Goal: Obtain resource: Obtain resource

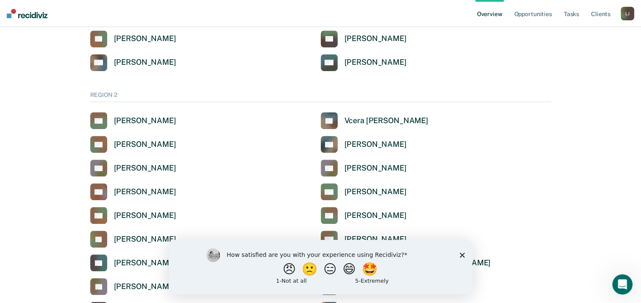
scroll to position [550, 0]
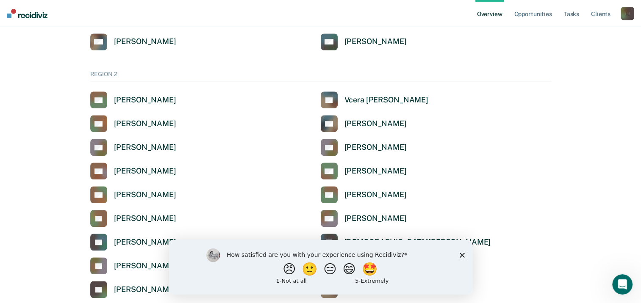
click at [460, 254] on icon "Close survey" at bounding box center [461, 254] width 5 height 5
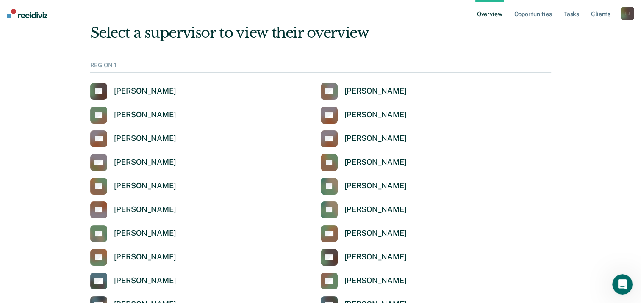
scroll to position [0, 0]
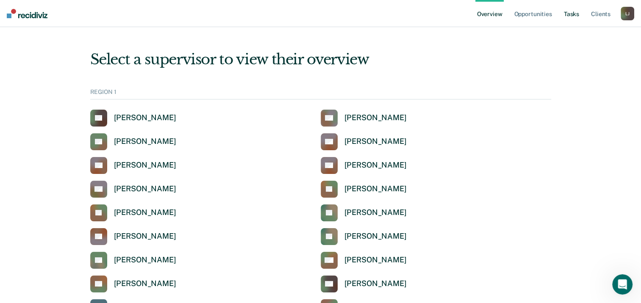
click at [577, 13] on link "Tasks" at bounding box center [571, 13] width 19 height 27
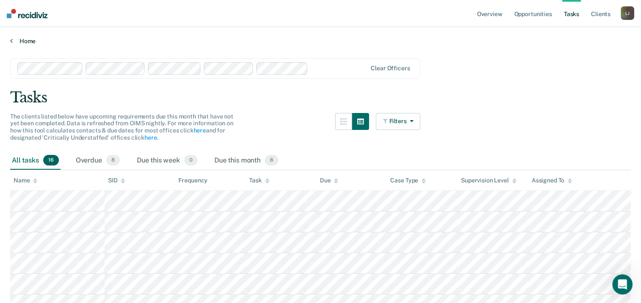
click at [27, 38] on link "Home" at bounding box center [320, 41] width 620 height 8
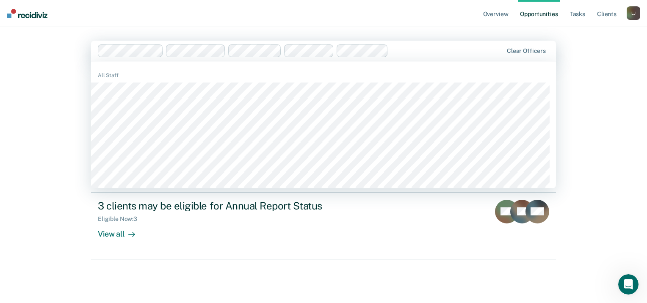
click at [414, 51] on div at bounding box center [447, 51] width 111 height 10
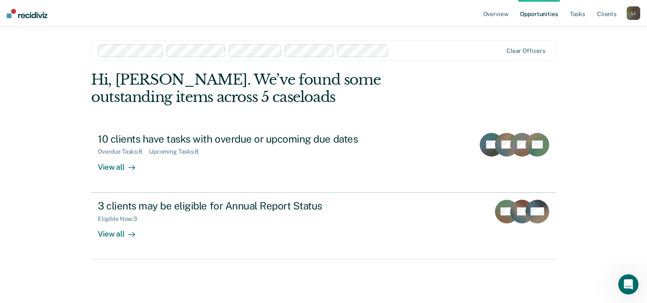
click at [583, 79] on div "Overview Opportunities Tasks Client s [PERSON_NAME] [PERSON_NAME] Profile How i…" at bounding box center [323, 151] width 647 height 303
click at [492, 14] on link "Overview" at bounding box center [495, 13] width 29 height 27
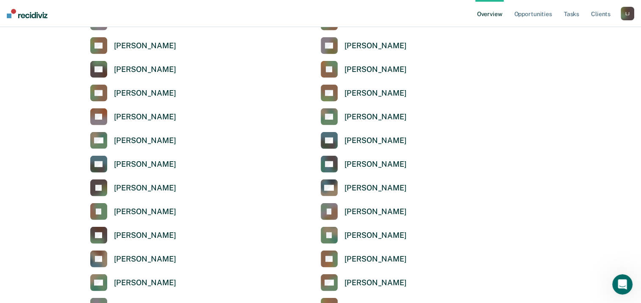
scroll to position [2206, 0]
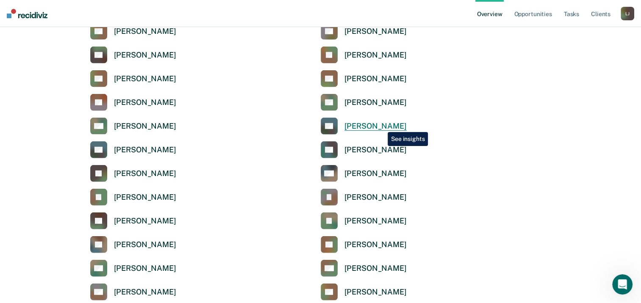
click at [381, 126] on div "[PERSON_NAME]" at bounding box center [375, 127] width 62 height 10
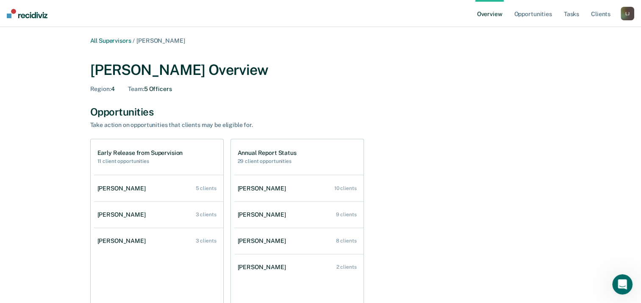
click at [623, 15] on div "[PERSON_NAME]" at bounding box center [627, 14] width 14 height 14
click at [507, 89] on div "Region : 4 Team : 5 Officers" at bounding box center [320, 89] width 461 height 7
click at [537, 14] on link "Opportunities" at bounding box center [532, 13] width 41 height 27
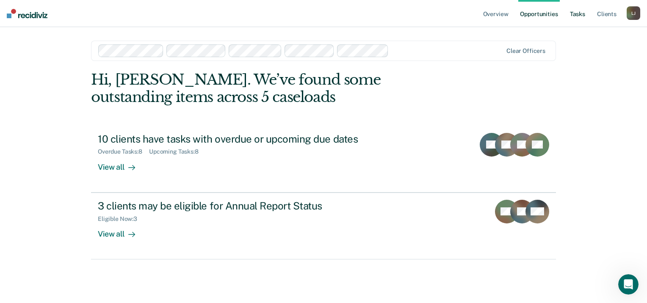
click at [577, 19] on link "Tasks" at bounding box center [577, 13] width 19 height 27
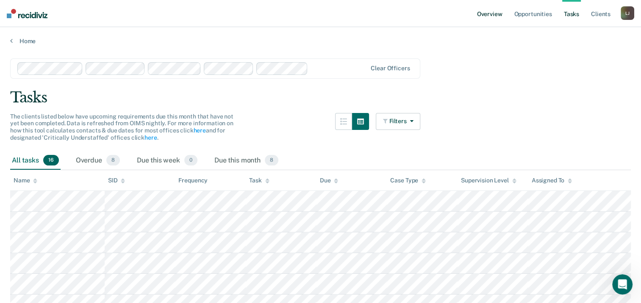
click at [481, 13] on link "Overview" at bounding box center [489, 13] width 29 height 27
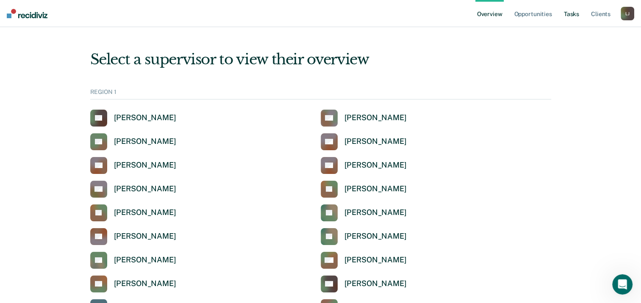
click at [562, 13] on link "Tasks" at bounding box center [571, 13] width 19 height 27
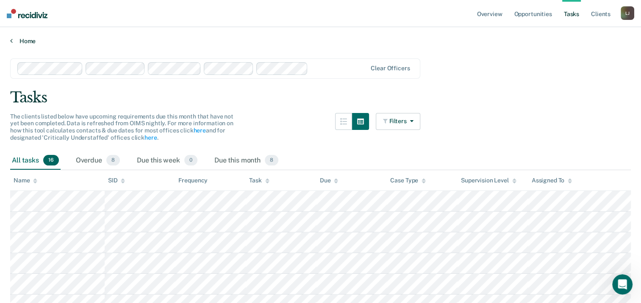
click at [24, 39] on link "Home" at bounding box center [320, 41] width 620 height 8
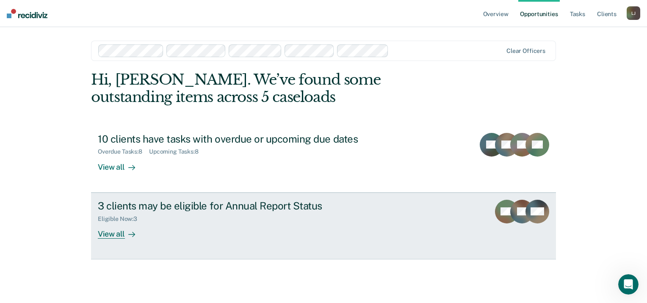
click at [114, 237] on div "View all" at bounding box center [121, 230] width 47 height 17
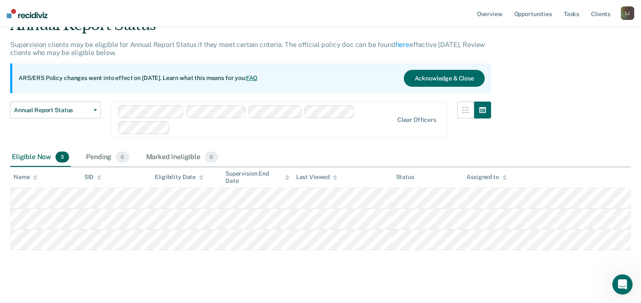
scroll to position [49, 0]
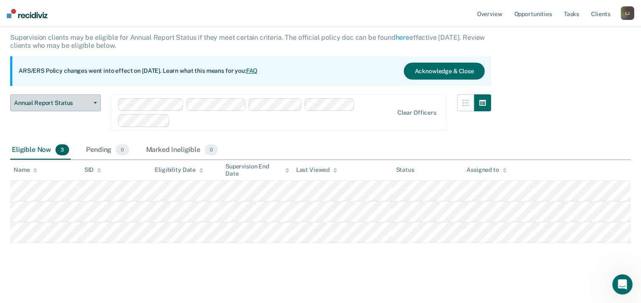
click at [94, 105] on button "Annual Report Status" at bounding box center [55, 102] width 91 height 17
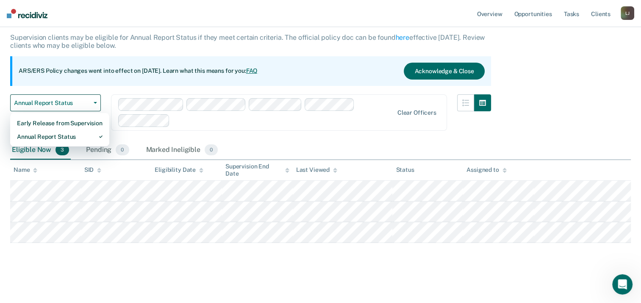
click at [64, 143] on div "Early Release from Supervision Annual Report Status" at bounding box center [59, 130] width 99 height 34
click at [77, 122] on div "Early Release from Supervision" at bounding box center [60, 123] width 86 height 14
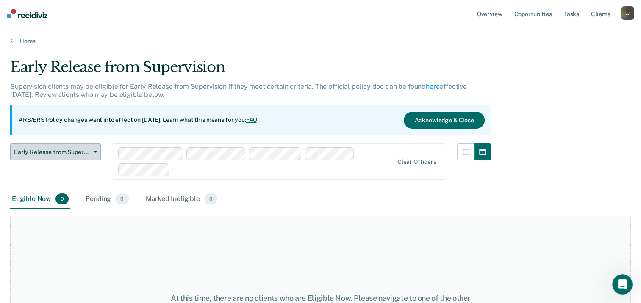
scroll to position [42, 0]
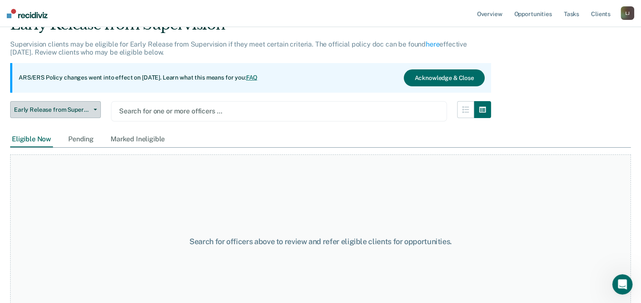
click at [80, 106] on span "Early Release from Supervision" at bounding box center [52, 109] width 76 height 7
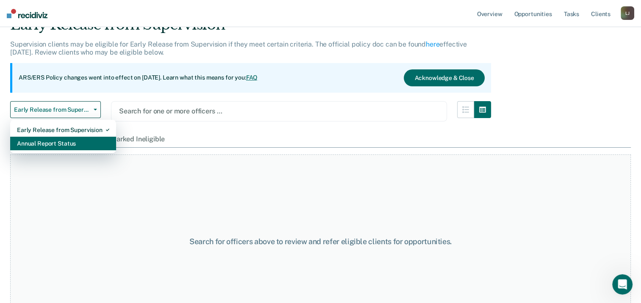
click at [61, 140] on div "Annual Report Status" at bounding box center [63, 144] width 92 height 14
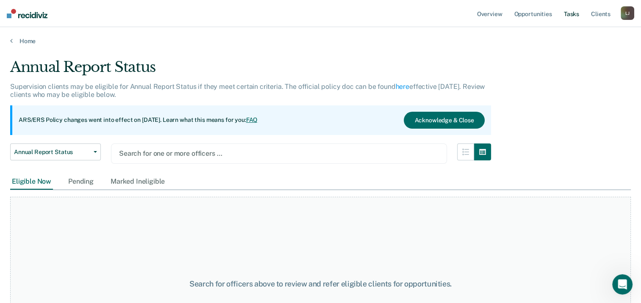
click at [572, 16] on link "Tasks" at bounding box center [571, 13] width 19 height 27
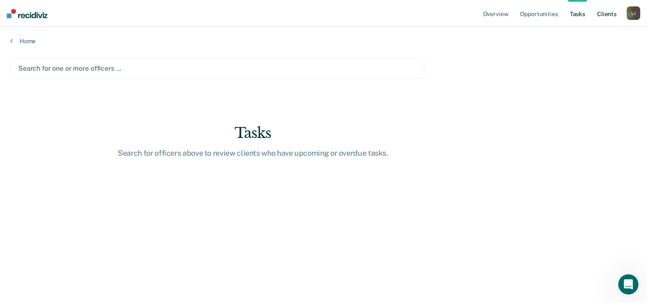
click at [607, 16] on link "Client s" at bounding box center [606, 13] width 23 height 27
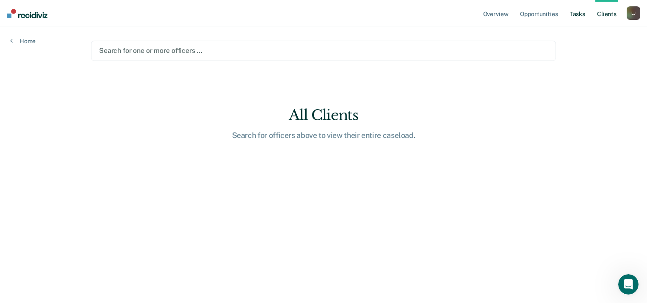
click at [569, 17] on link "Tasks" at bounding box center [577, 13] width 19 height 27
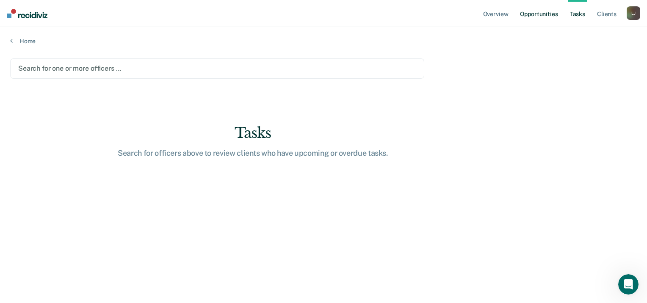
click at [545, 17] on link "Opportunities" at bounding box center [538, 13] width 41 height 27
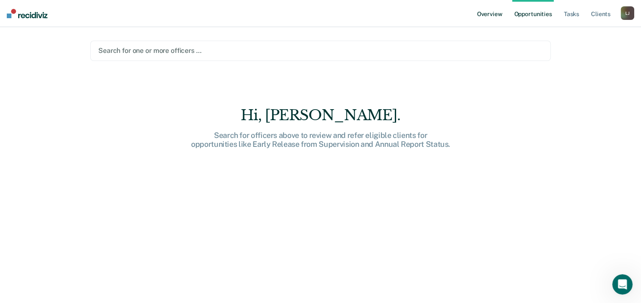
click at [494, 17] on link "Overview" at bounding box center [489, 13] width 29 height 27
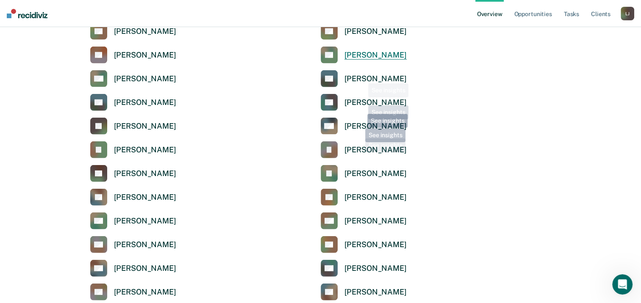
scroll to position [2244, 0]
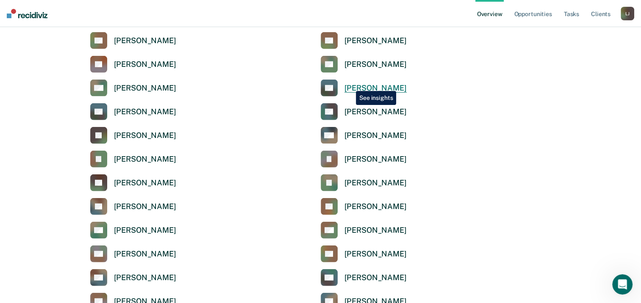
click at [349, 85] on div "[PERSON_NAME]" at bounding box center [375, 88] width 62 height 10
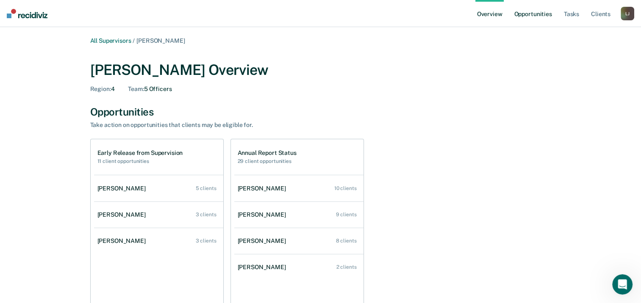
click at [523, 11] on link "Opportunities" at bounding box center [532, 13] width 41 height 27
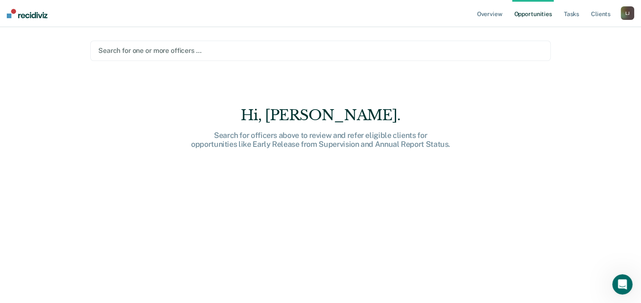
click at [168, 47] on div at bounding box center [320, 51] width 444 height 10
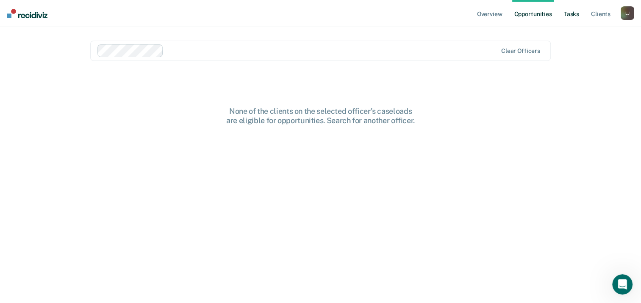
click at [578, 17] on link "Tasks" at bounding box center [571, 13] width 19 height 27
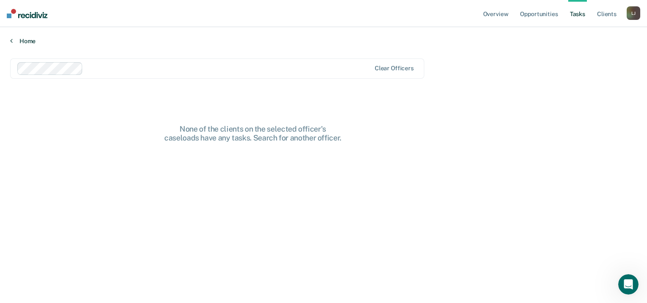
click at [17, 37] on link "Home" at bounding box center [323, 41] width 627 height 8
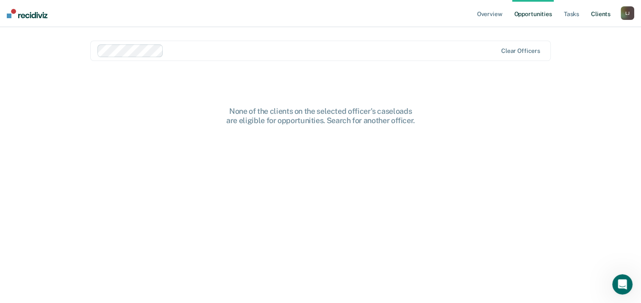
click at [600, 14] on link "Client s" at bounding box center [600, 13] width 23 height 27
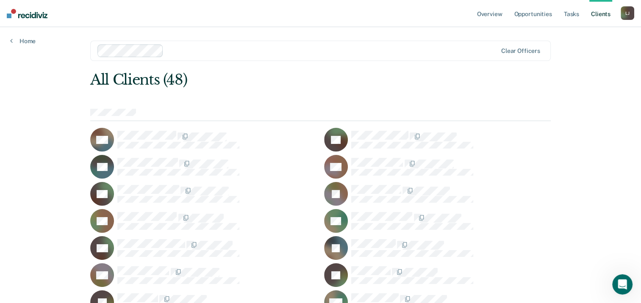
click at [625, 11] on div "[PERSON_NAME]" at bounding box center [627, 13] width 14 height 14
click at [17, 40] on link "Home" at bounding box center [22, 41] width 25 height 8
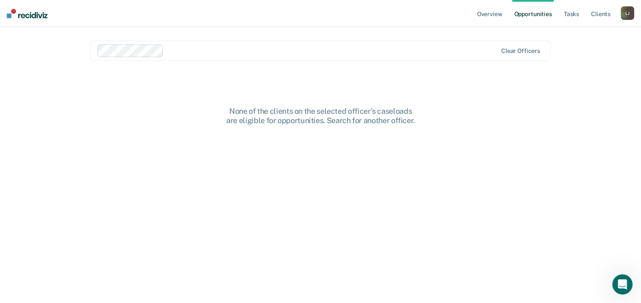
click at [436, 179] on div "None of the clients on the selected officer's caseloads are eligible for opport…" at bounding box center [320, 211] width 460 height 208
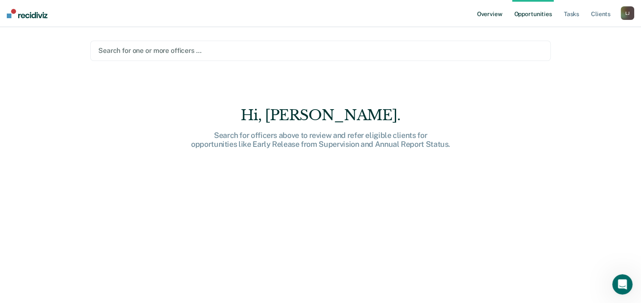
click at [494, 15] on link "Overview" at bounding box center [489, 13] width 29 height 27
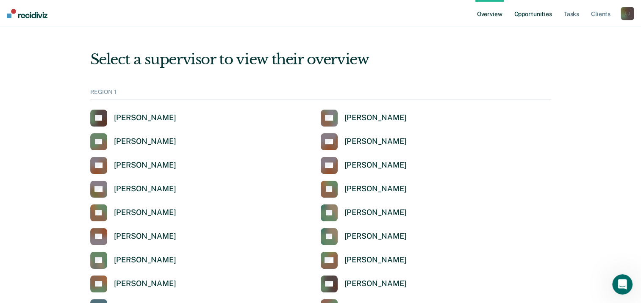
click at [524, 19] on link "Opportunities" at bounding box center [532, 13] width 41 height 27
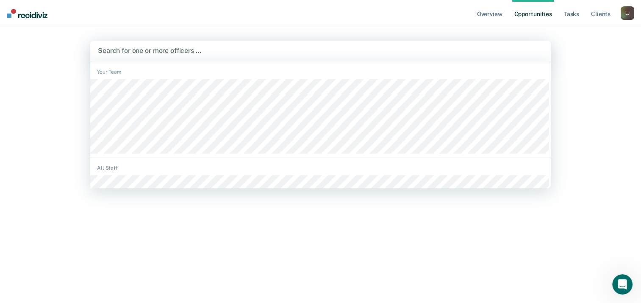
click at [353, 51] on div at bounding box center [320, 51] width 445 height 10
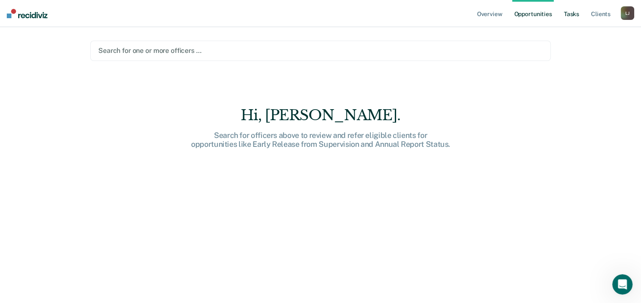
click at [570, 17] on link "Tasks" at bounding box center [571, 13] width 19 height 27
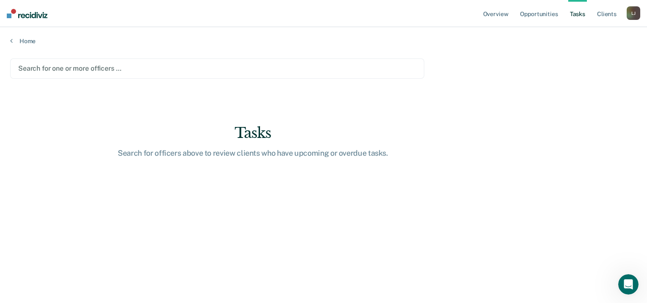
click at [119, 47] on main "Search for one or more officers … Tasks Search for officers above to review cli…" at bounding box center [323, 173] width 647 height 256
click at [110, 72] on div at bounding box center [217, 69] width 398 height 10
click at [546, 134] on main "Search for one or more officers … Tasks Search for officers above to review cli…" at bounding box center [323, 173] width 647 height 256
click at [605, 18] on link "Client s" at bounding box center [606, 13] width 23 height 27
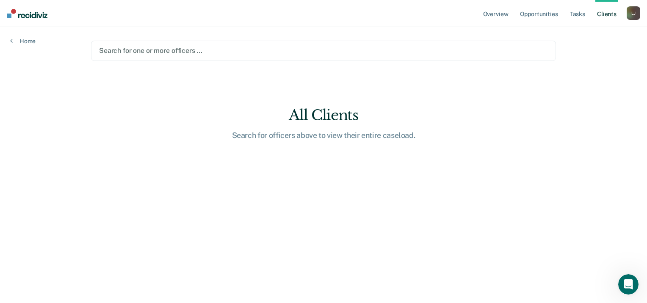
click at [567, 11] on ul "Overview Opportunities Tasks Client s" at bounding box center [553, 13] width 145 height 27
click at [579, 19] on link "Tasks" at bounding box center [577, 13] width 19 height 27
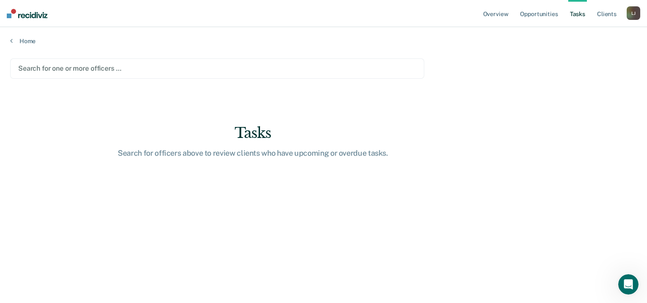
click at [59, 71] on div at bounding box center [217, 69] width 398 height 10
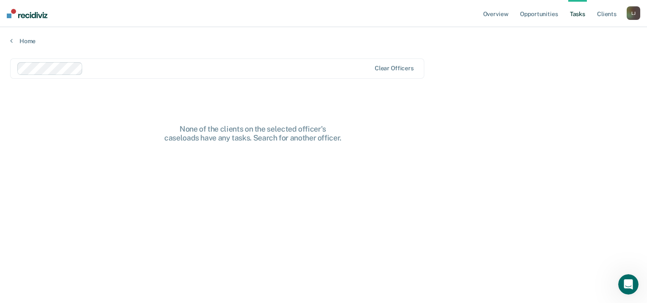
click at [395, 177] on main "option [PERSON_NAME], selected. Clear officers None of the clients on the selec…" at bounding box center [323, 173] width 647 height 256
click at [540, 16] on link "Opportunities" at bounding box center [538, 13] width 41 height 27
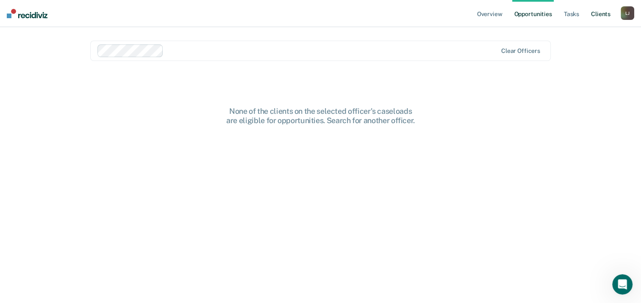
click at [605, 14] on link "Client s" at bounding box center [600, 13] width 23 height 27
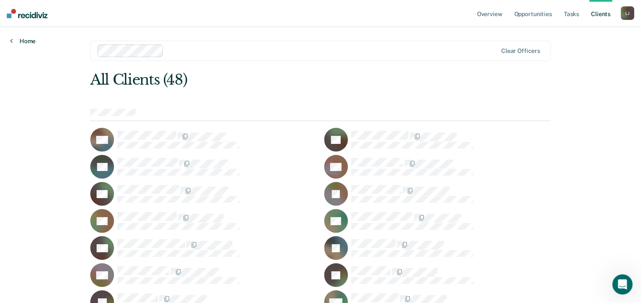
click at [17, 42] on link "Home" at bounding box center [22, 41] width 25 height 8
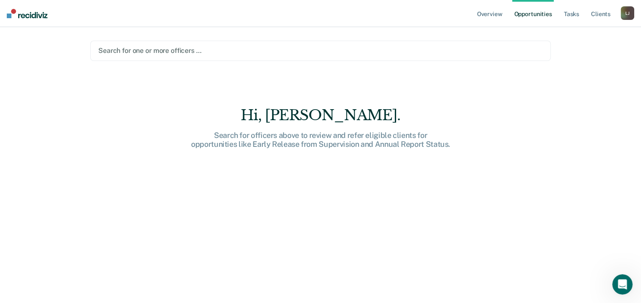
click at [152, 49] on div at bounding box center [320, 51] width 444 height 10
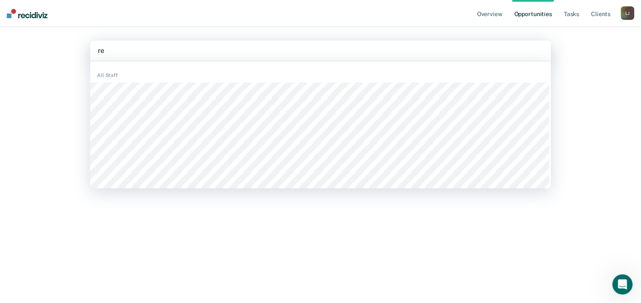
type input "r"
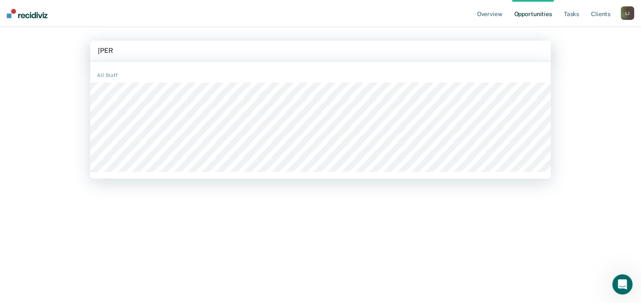
type input "[PERSON_NAME]"
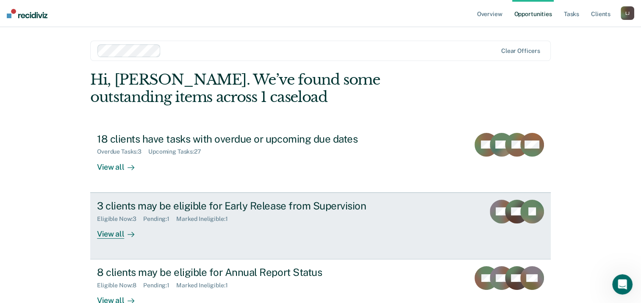
scroll to position [22, 0]
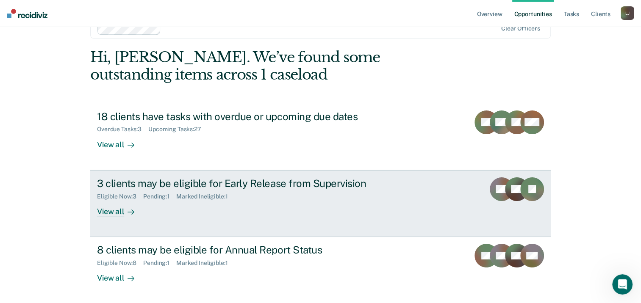
click at [119, 210] on div "View all" at bounding box center [120, 208] width 47 height 17
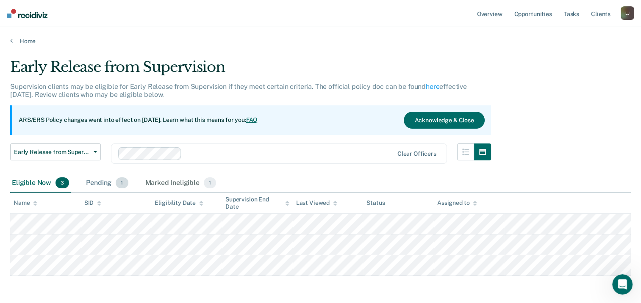
click at [94, 183] on div "Pending 1" at bounding box center [106, 183] width 45 height 19
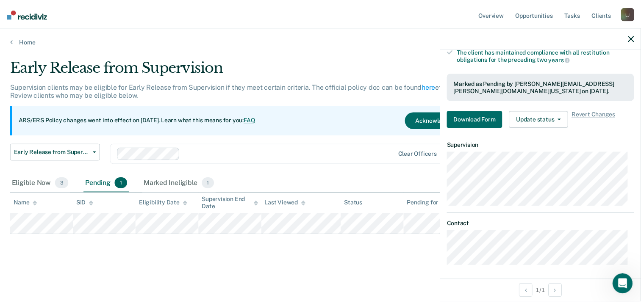
scroll to position [193, 0]
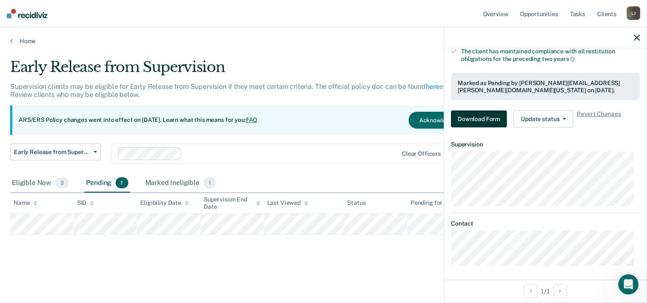
click at [466, 114] on button "Download Form" at bounding box center [479, 119] width 56 height 17
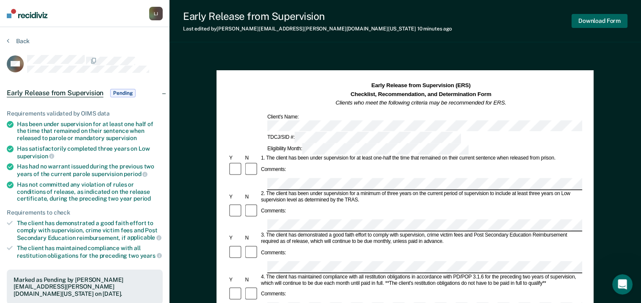
click at [599, 20] on button "Download Form" at bounding box center [599, 21] width 56 height 14
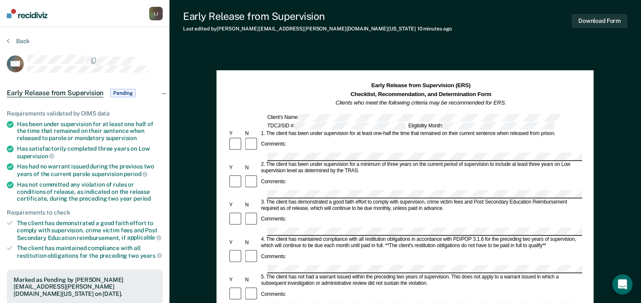
click at [119, 90] on span "Pending" at bounding box center [122, 93] width 25 height 8
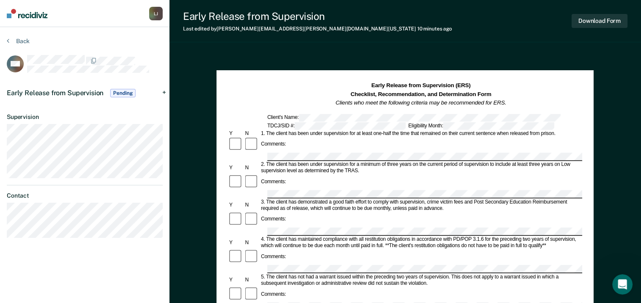
click at [119, 90] on span "Pending" at bounding box center [122, 93] width 25 height 8
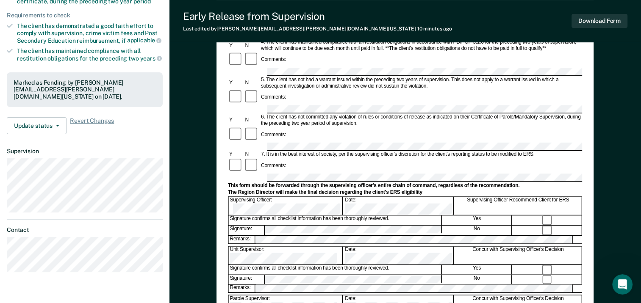
scroll to position [212, 0]
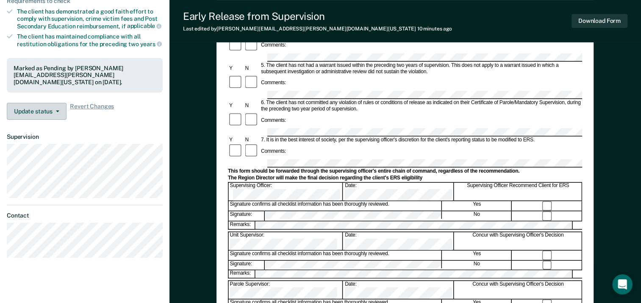
click at [55, 108] on button "Update status" at bounding box center [37, 111] width 60 height 17
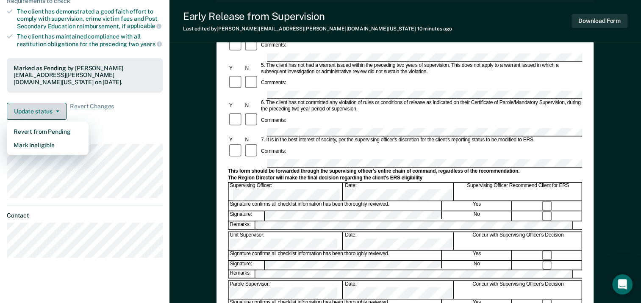
click at [56, 111] on icon "button" at bounding box center [57, 112] width 3 height 2
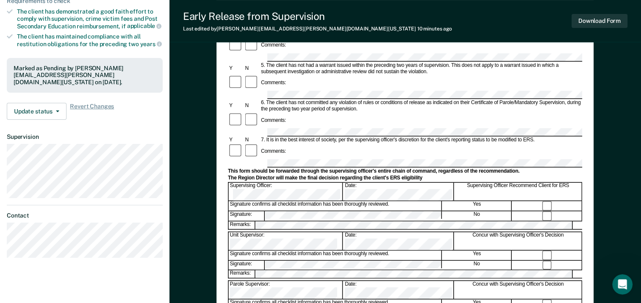
click at [196, 133] on div "Early Release from Supervision (ERS) Checklist, Recommendation, and Determinati…" at bounding box center [404, 128] width 471 height 575
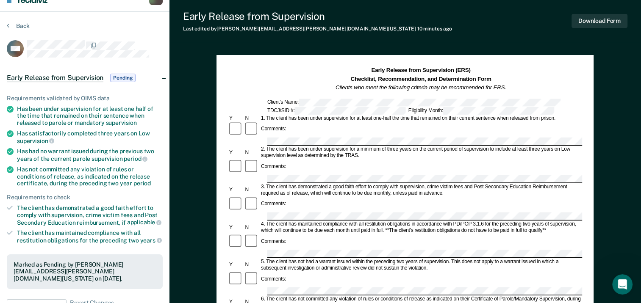
scroll to position [0, 0]
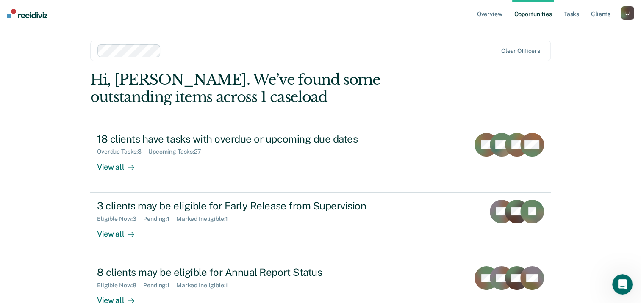
scroll to position [22, 0]
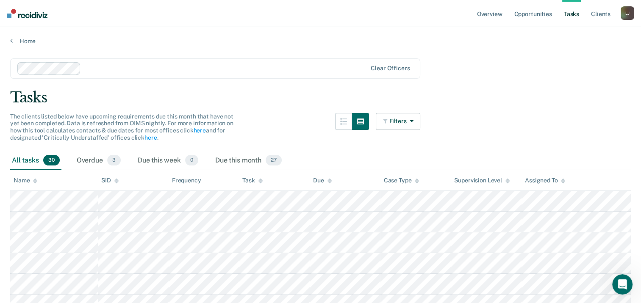
click at [631, 18] on div "[PERSON_NAME]" at bounding box center [627, 13] width 14 height 14
click at [567, 55] on link "Log Out" at bounding box center [593, 55] width 68 height 7
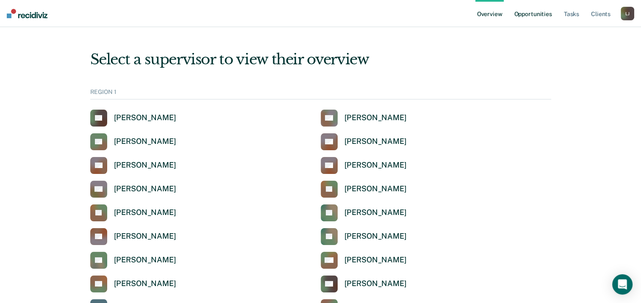
click at [531, 16] on link "Opportunities" at bounding box center [532, 13] width 41 height 27
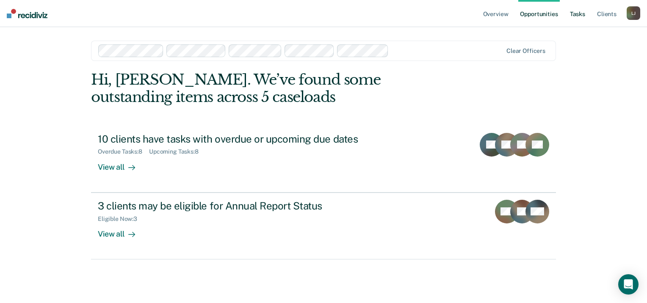
click at [574, 17] on link "Tasks" at bounding box center [577, 13] width 19 height 27
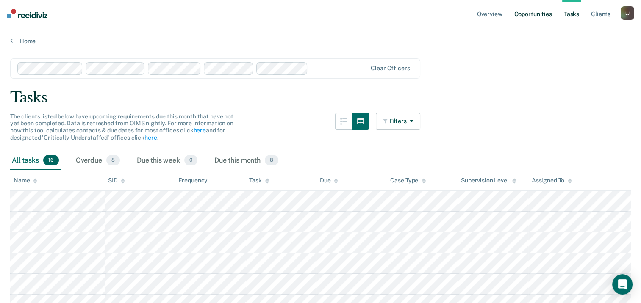
click at [547, 16] on link "Opportunities" at bounding box center [532, 13] width 41 height 27
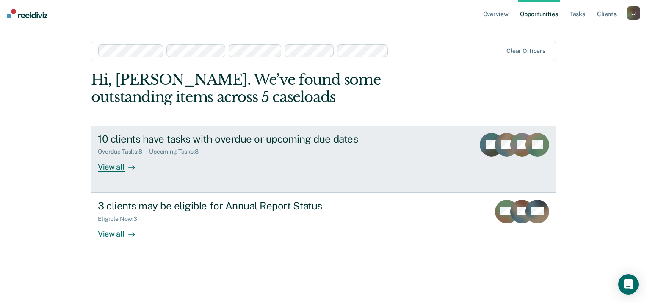
click at [116, 169] on div "View all" at bounding box center [121, 163] width 47 height 17
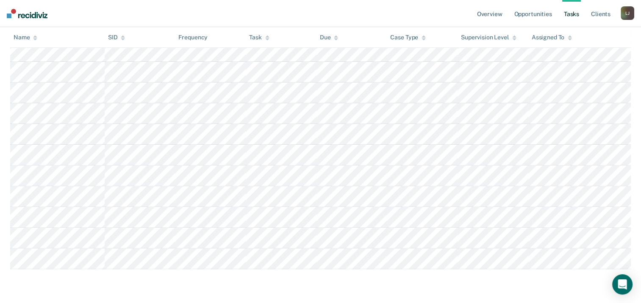
scroll to position [58, 0]
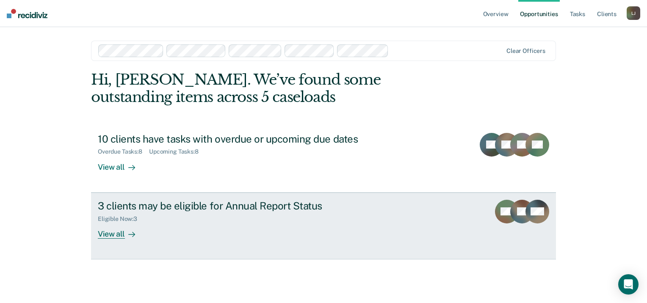
click at [132, 207] on div "3 clients may be eligible for Annual Report Status" at bounding box center [246, 206] width 297 height 12
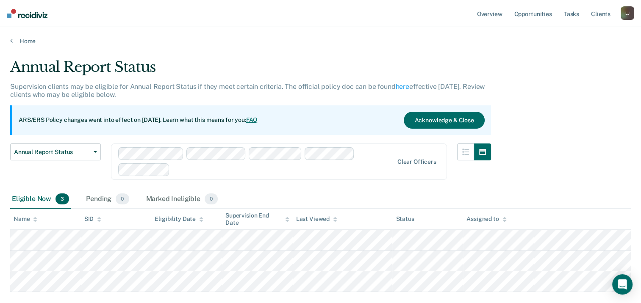
click at [258, 121] on link "FAQ" at bounding box center [252, 119] width 12 height 7
click at [437, 119] on button "Acknowledge & Close" at bounding box center [449, 120] width 80 height 17
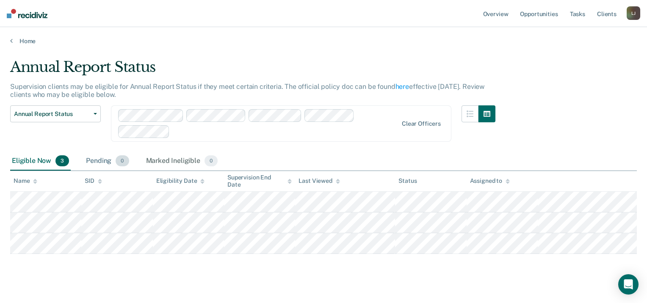
click at [99, 158] on div "Pending 0" at bounding box center [107, 161] width 46 height 19
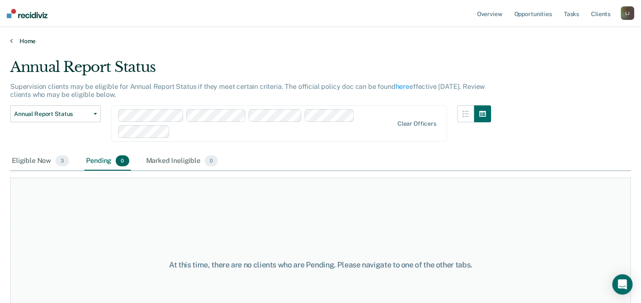
click at [17, 43] on link "Home" at bounding box center [320, 41] width 620 height 8
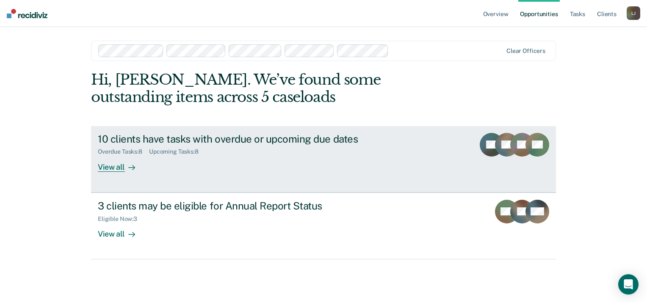
click at [118, 166] on div "View all" at bounding box center [121, 163] width 47 height 17
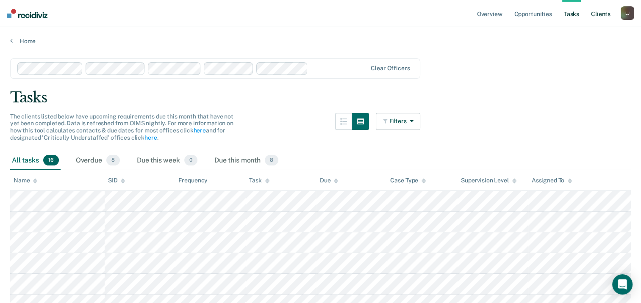
click at [598, 19] on link "Client s" at bounding box center [600, 13] width 23 height 27
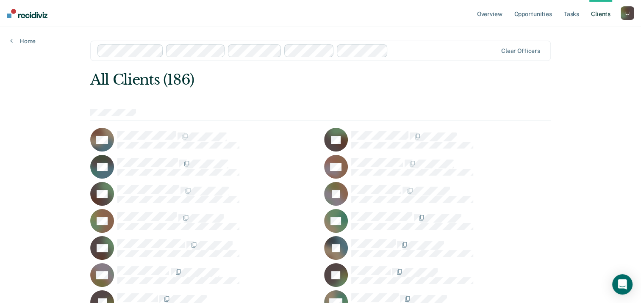
click at [400, 51] on div at bounding box center [443, 51] width 105 height 10
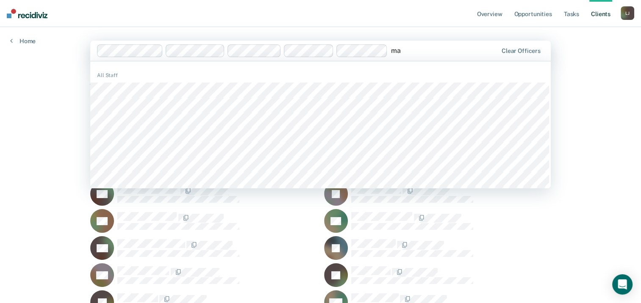
type input "m"
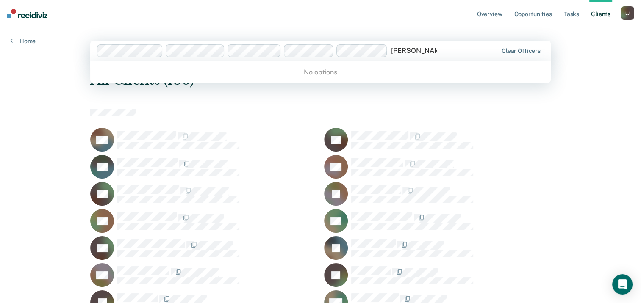
type input "gizel marroquin"
click at [453, 47] on div at bounding box center [444, 51] width 106 height 10
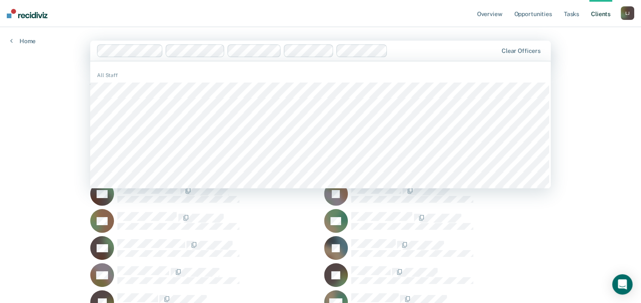
click at [414, 50] on div at bounding box center [444, 51] width 106 height 10
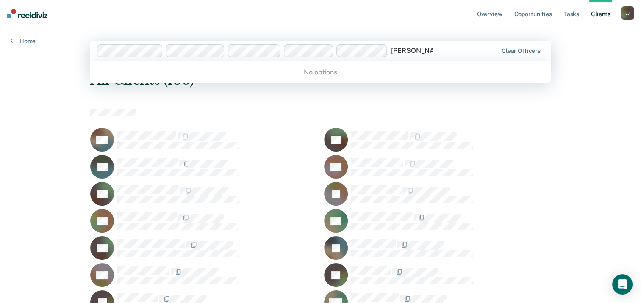
type input "erika galarza"
